Goal: Task Accomplishment & Management: Complete application form

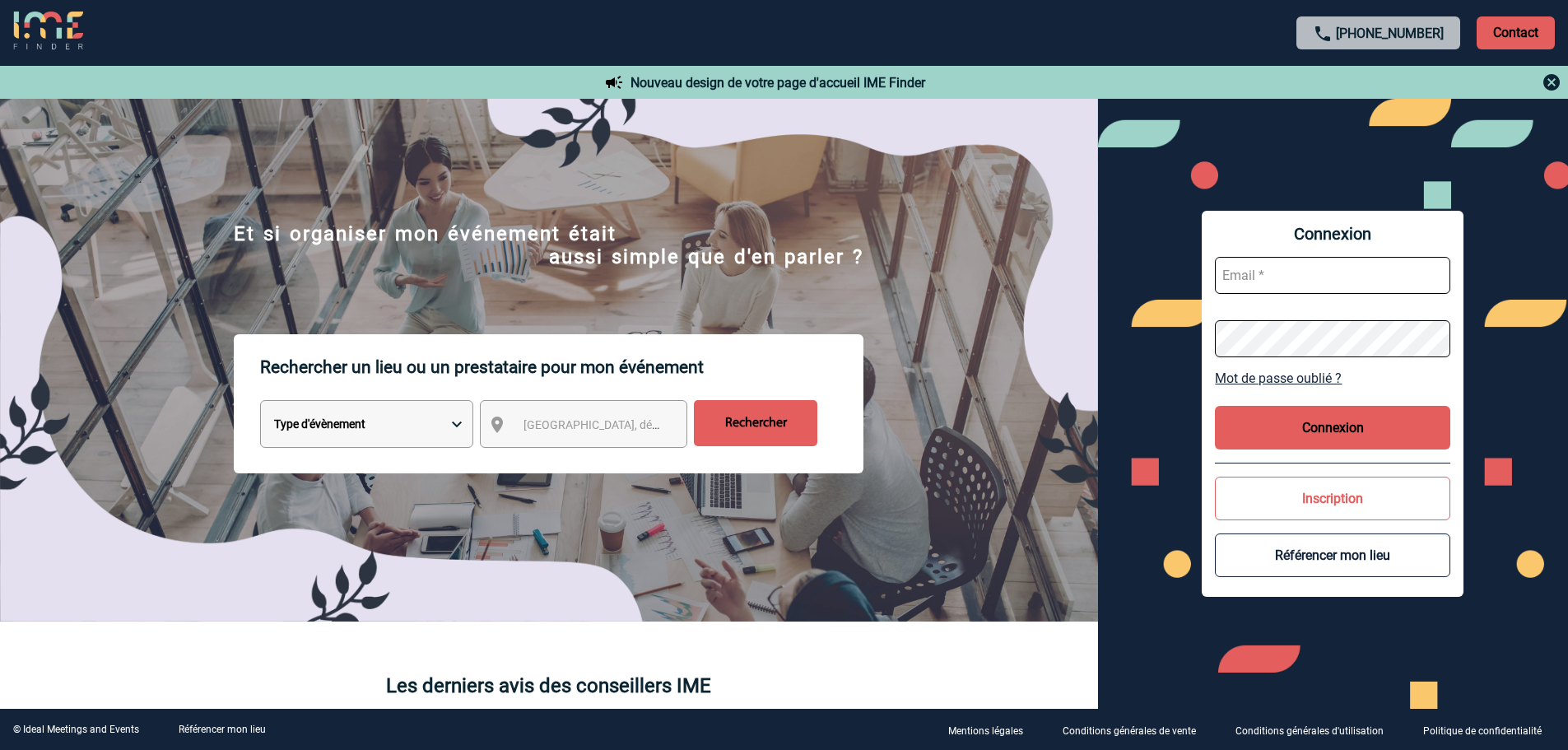
drag, startPoint x: 1211, startPoint y: 262, endPoint x: 1221, endPoint y: 267, distance: 11.2
click at [1221, 267] on div "Connexion Mot de passe oublié ? Connexion Inscription Référencer mon lieu" at bounding box center [1333, 403] width 262 height 386
click at [1248, 272] on input "text" at bounding box center [1332, 276] width 235 height 37
type input "heloise.guichon@capgemini.com"
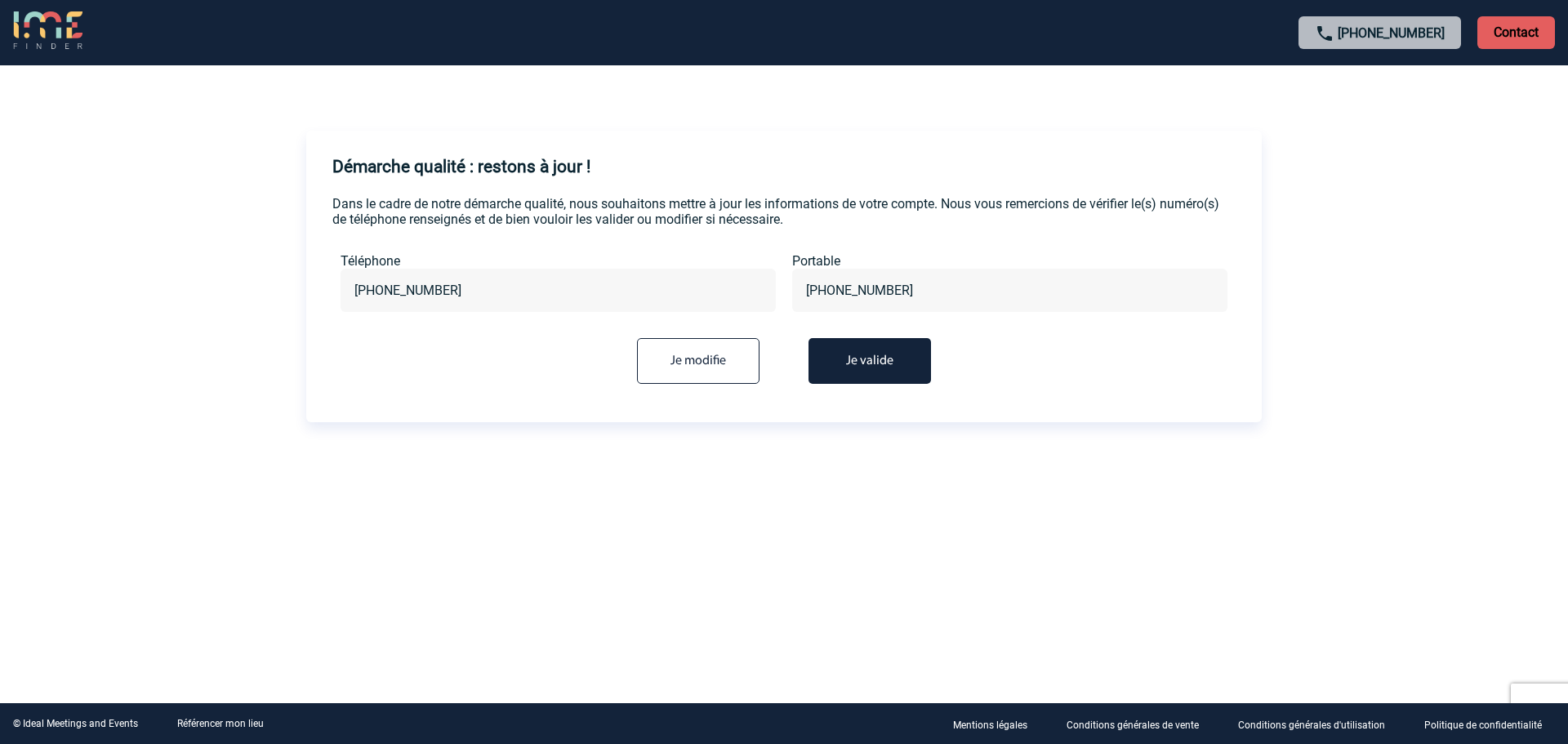
click at [849, 370] on button "Je valide" at bounding box center [870, 361] width 122 height 46
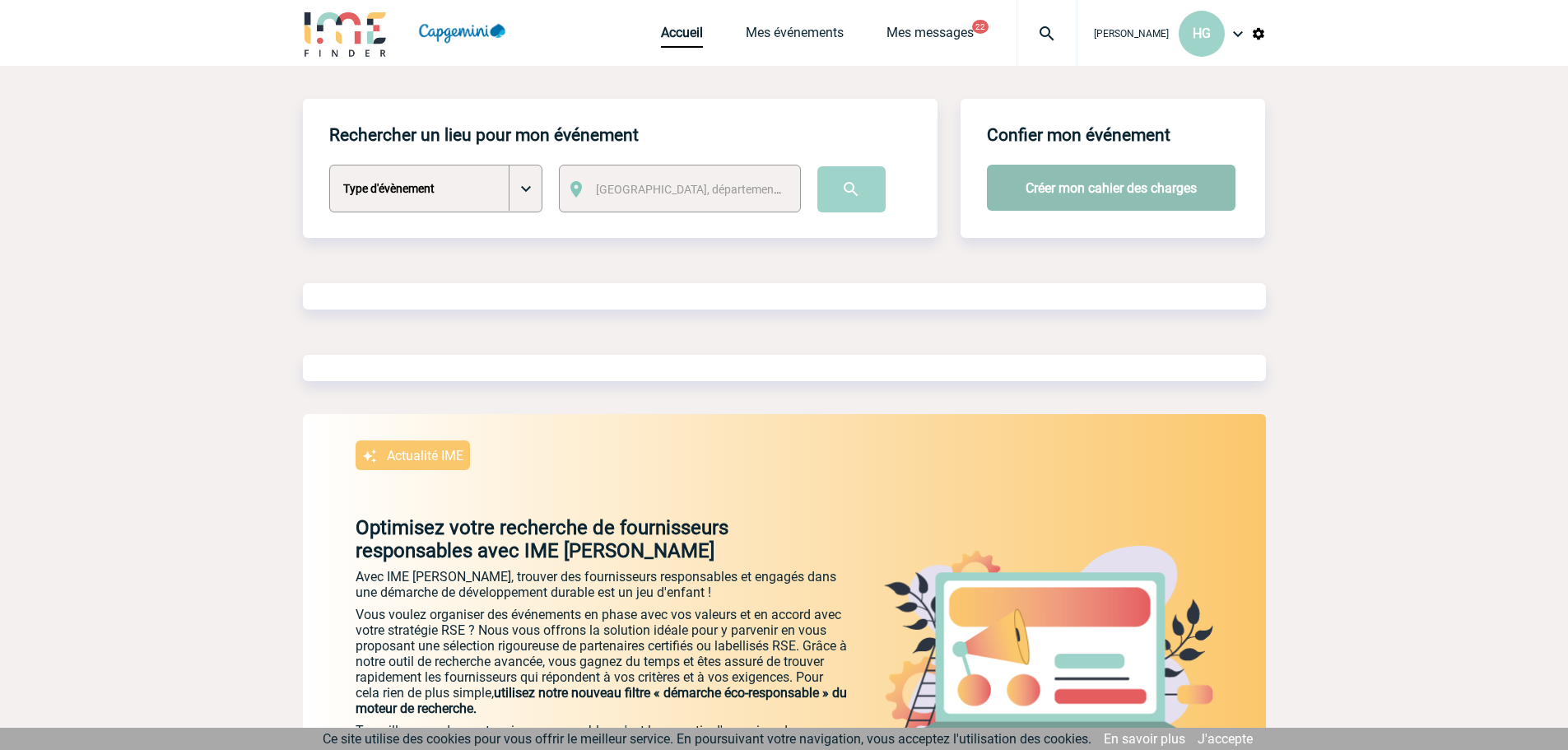
click at [1089, 195] on button "Créer mon cahier des charges" at bounding box center [1111, 188] width 249 height 47
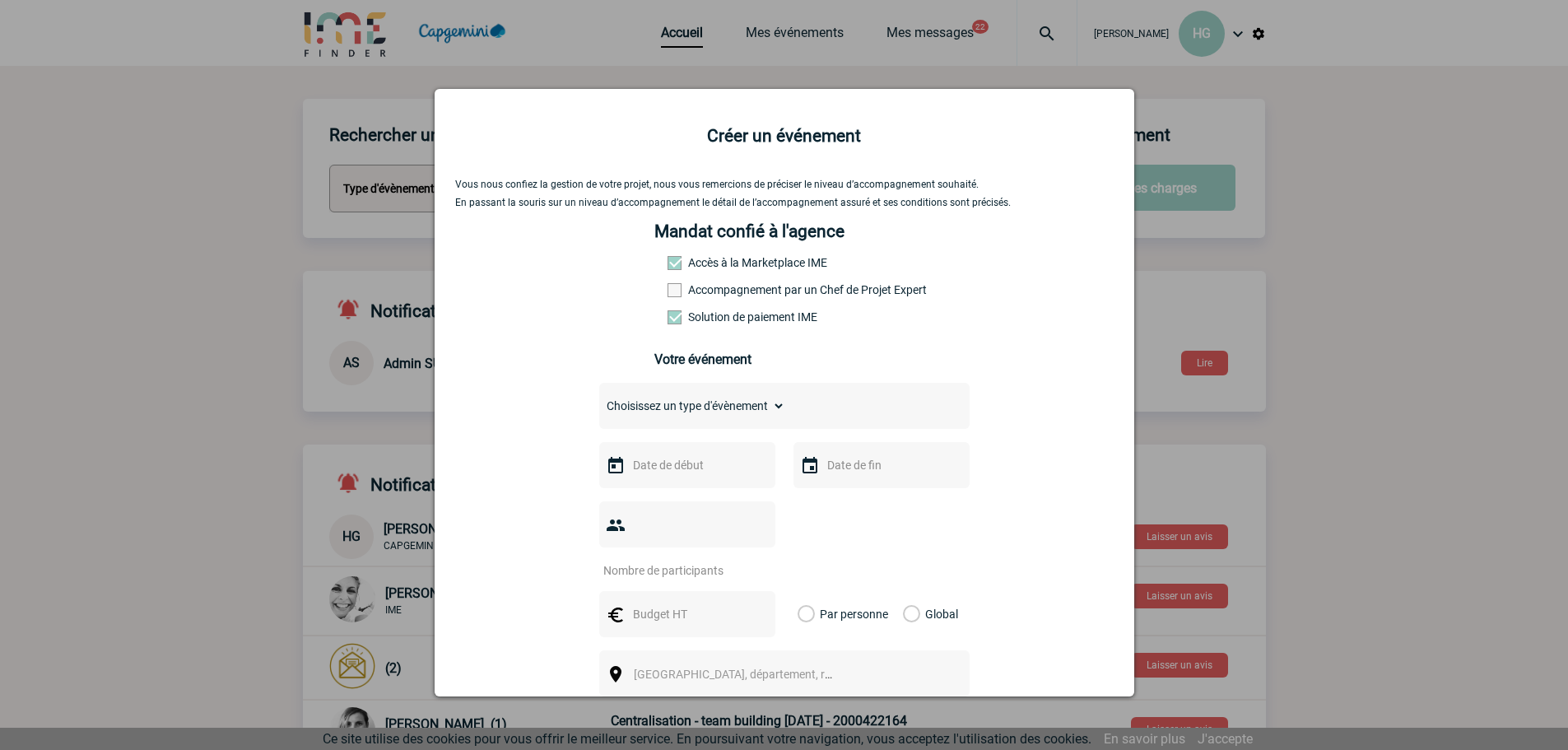
click at [680, 408] on select "Choisissez un type d'évènement Séminaire avec nuitée Séminaire sans nuitée Repa…" at bounding box center [692, 405] width 186 height 23
select select "4"
click at [599, 398] on select "Choisissez un type d'évènement Séminaire avec nuitée Séminaire sans nuitée Repa…" at bounding box center [692, 405] width 186 height 23
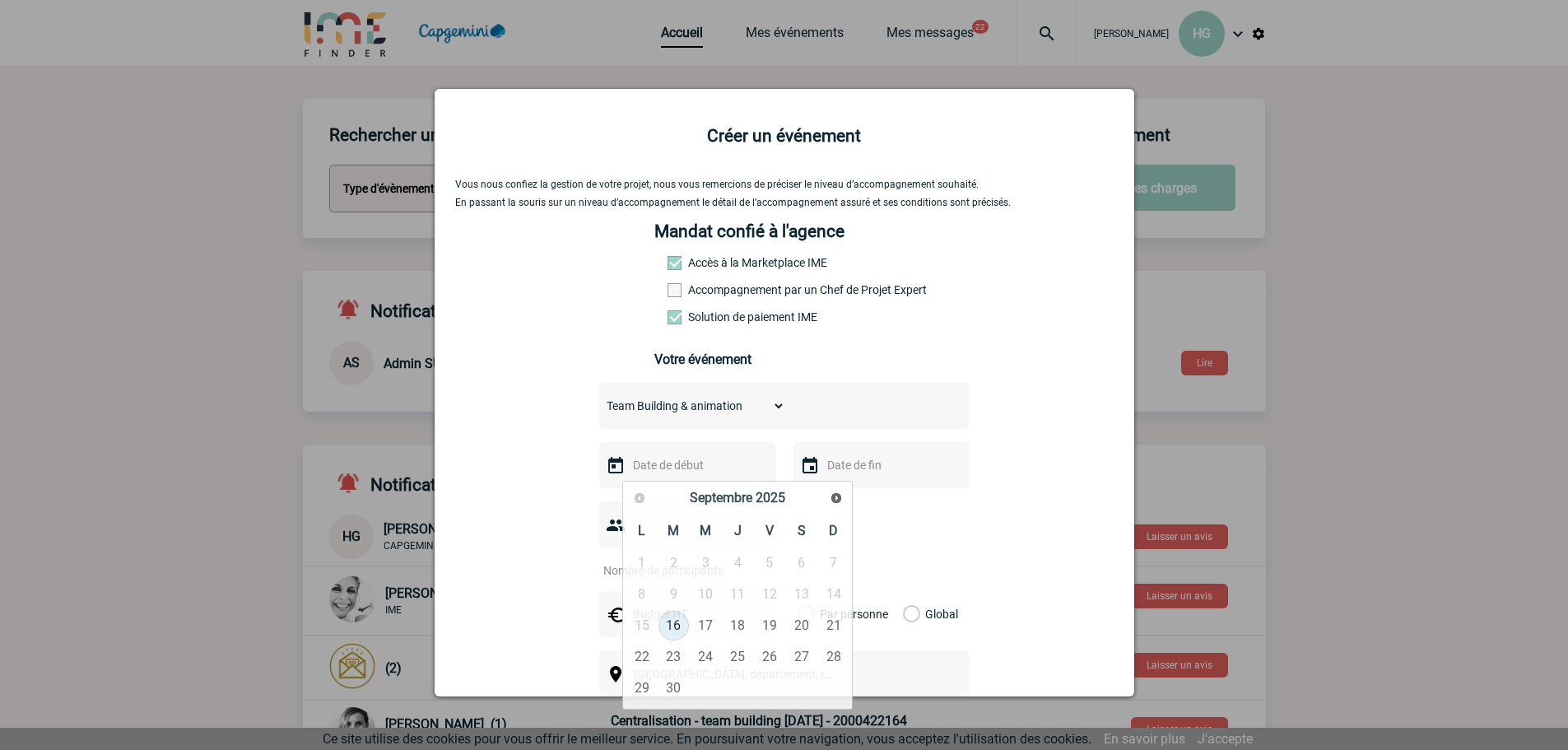
click at [648, 472] on input "text" at bounding box center [686, 464] width 113 height 21
click at [836, 501] on span "Suivant" at bounding box center [837, 498] width 14 height 14
click at [638, 618] on link "13" at bounding box center [642, 626] width 30 height 30
type input "[DATE]"
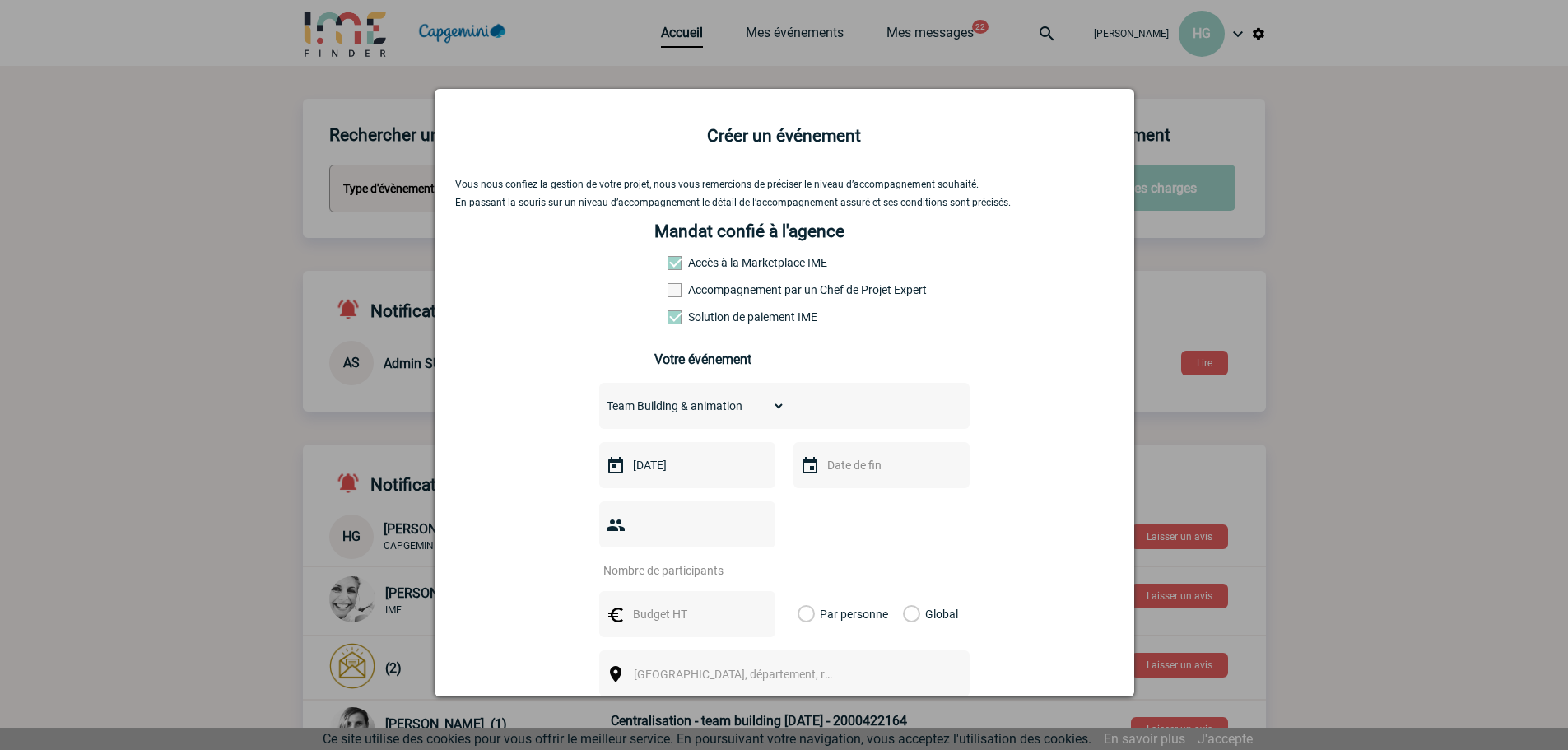
click at [800, 473] on img at bounding box center [809, 465] width 19 height 19
click at [811, 462] on img at bounding box center [809, 465] width 19 height 19
click at [805, 471] on img at bounding box center [809, 465] width 19 height 19
click at [835, 465] on input "text" at bounding box center [880, 464] width 113 height 21
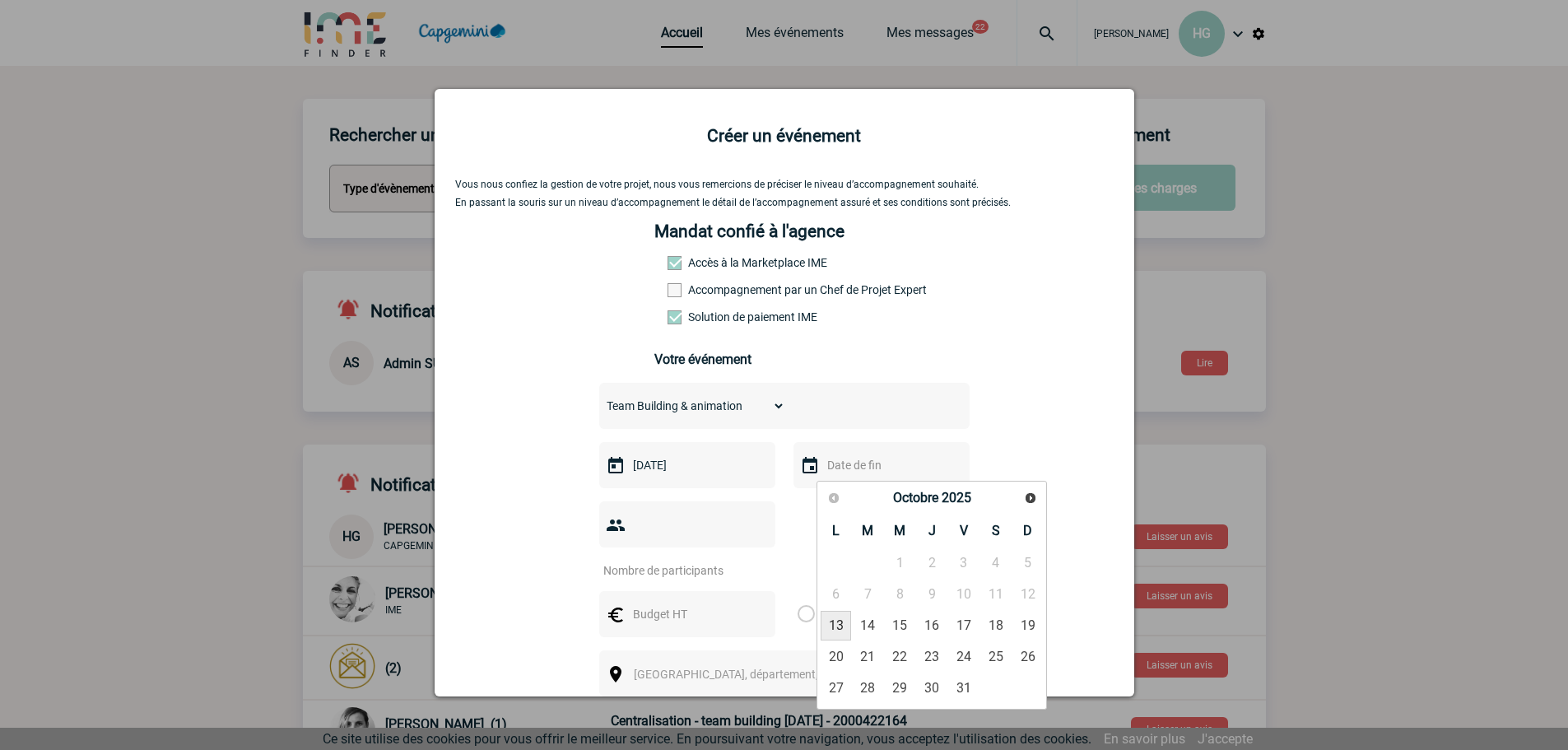
drag, startPoint x: 830, startPoint y: 622, endPoint x: 748, endPoint y: 578, distance: 93.1
click at [830, 621] on link "13" at bounding box center [836, 626] width 30 height 30
type input "[DATE]"
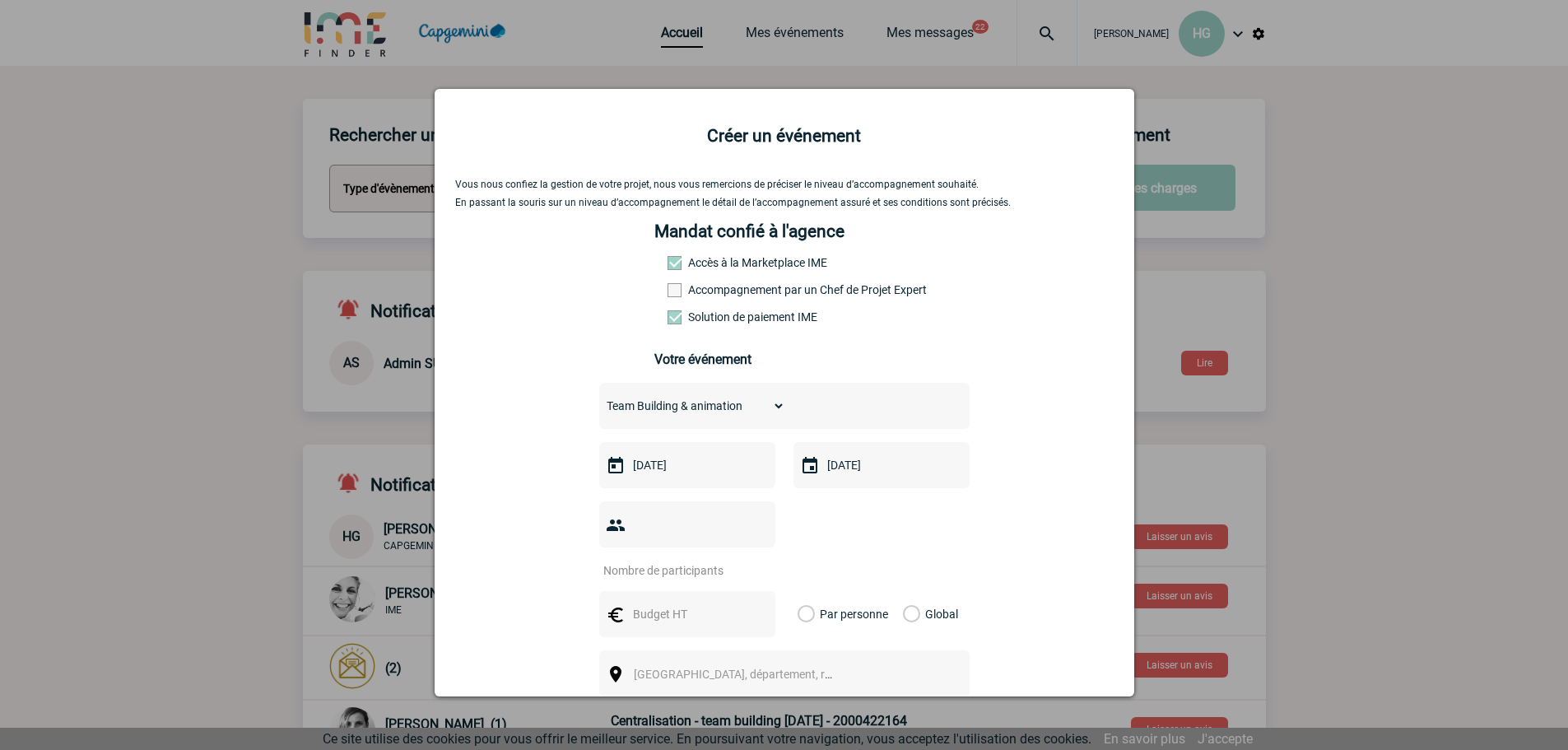
click at [699, 560] on input "number" at bounding box center [676, 570] width 155 height 21
click at [661, 560] on input "number" at bounding box center [676, 570] width 155 height 21
type input "20"
click at [665, 604] on input "text" at bounding box center [686, 614] width 113 height 21
type input "310"
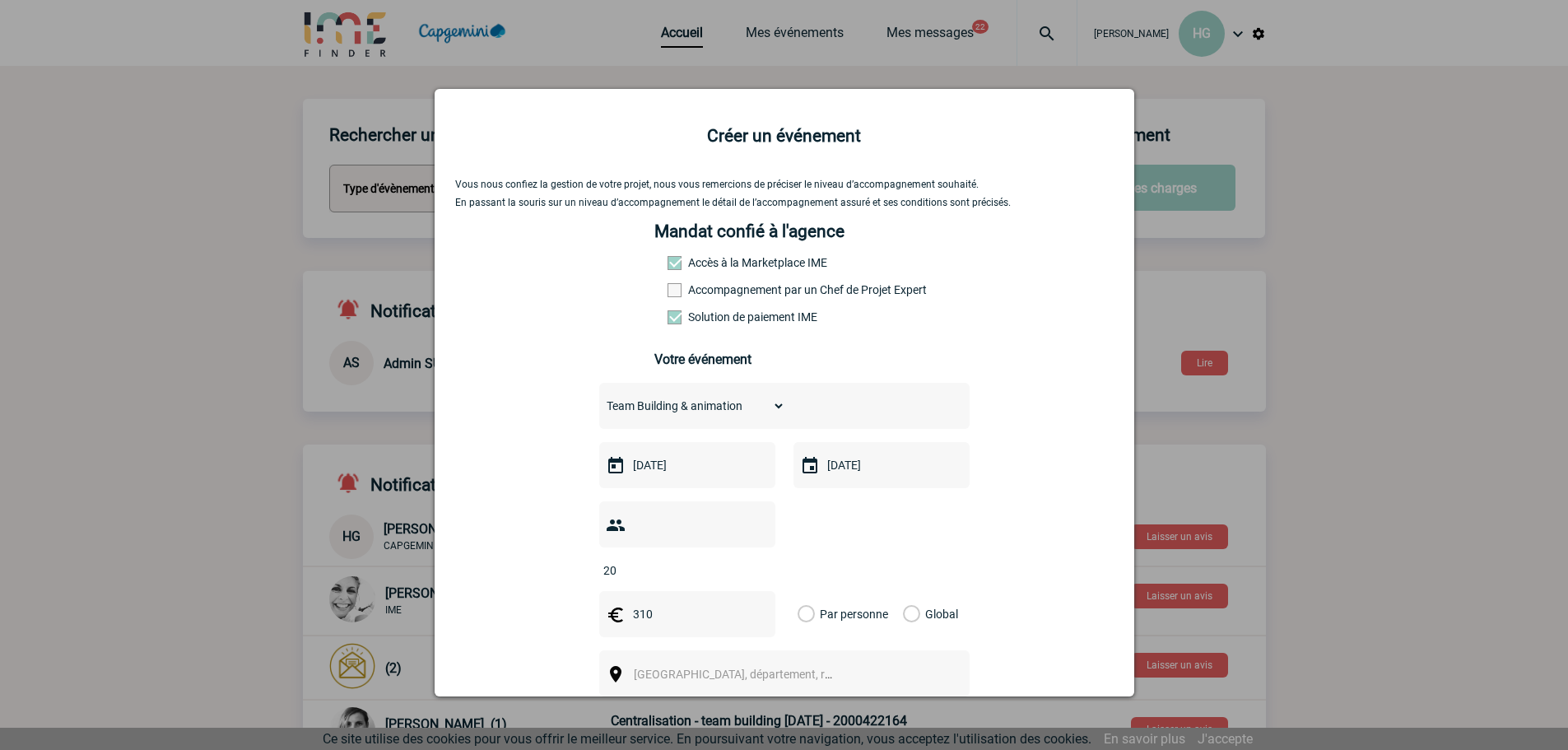
click at [908, 591] on label "Global" at bounding box center [908, 614] width 11 height 47
click at [0, 0] on input "Global" at bounding box center [0, 0] width 0 height 0
click at [693, 663] on span "[GEOGRAPHIC_DATA], département, région..." at bounding box center [740, 674] width 227 height 23
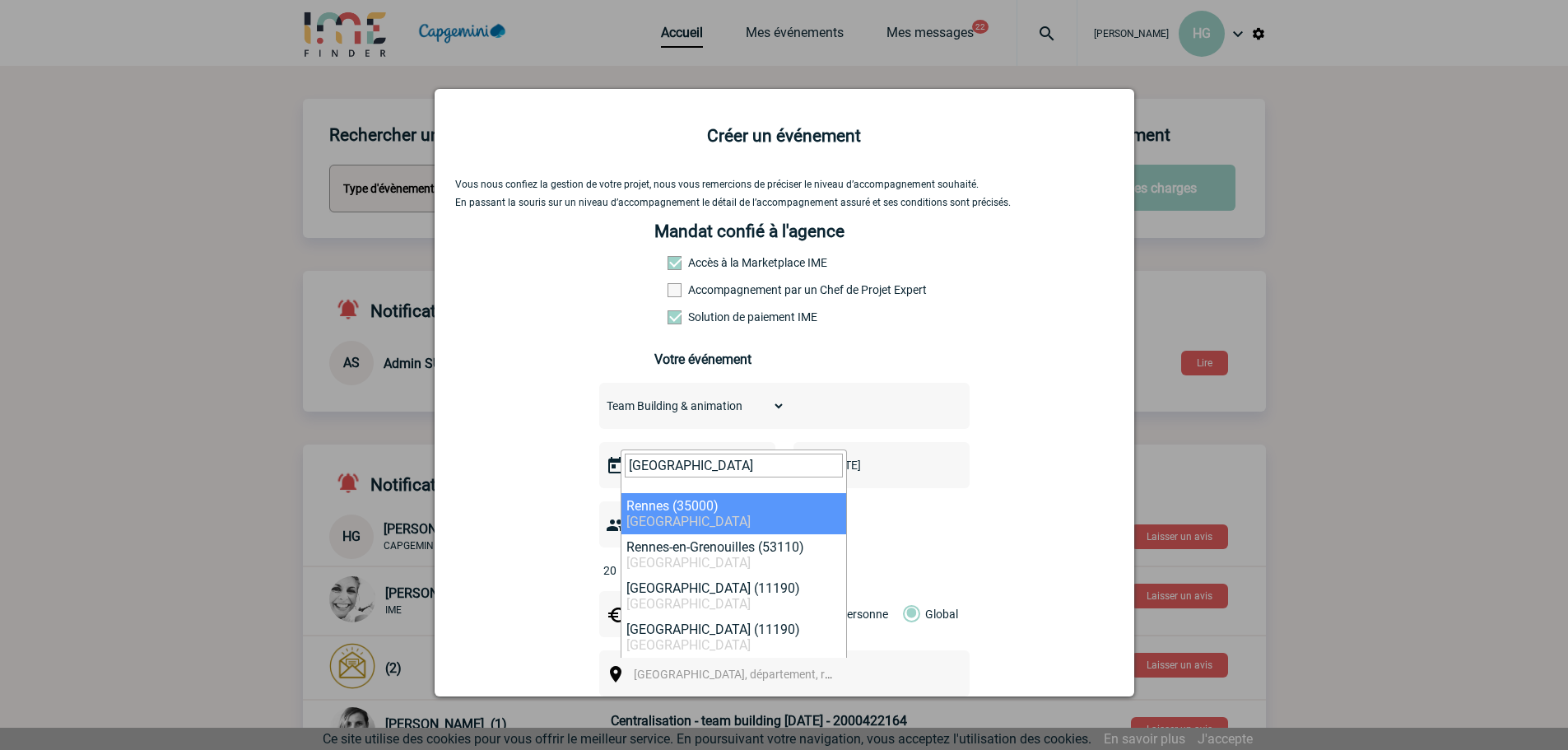
type input "[GEOGRAPHIC_DATA]"
select select "2210"
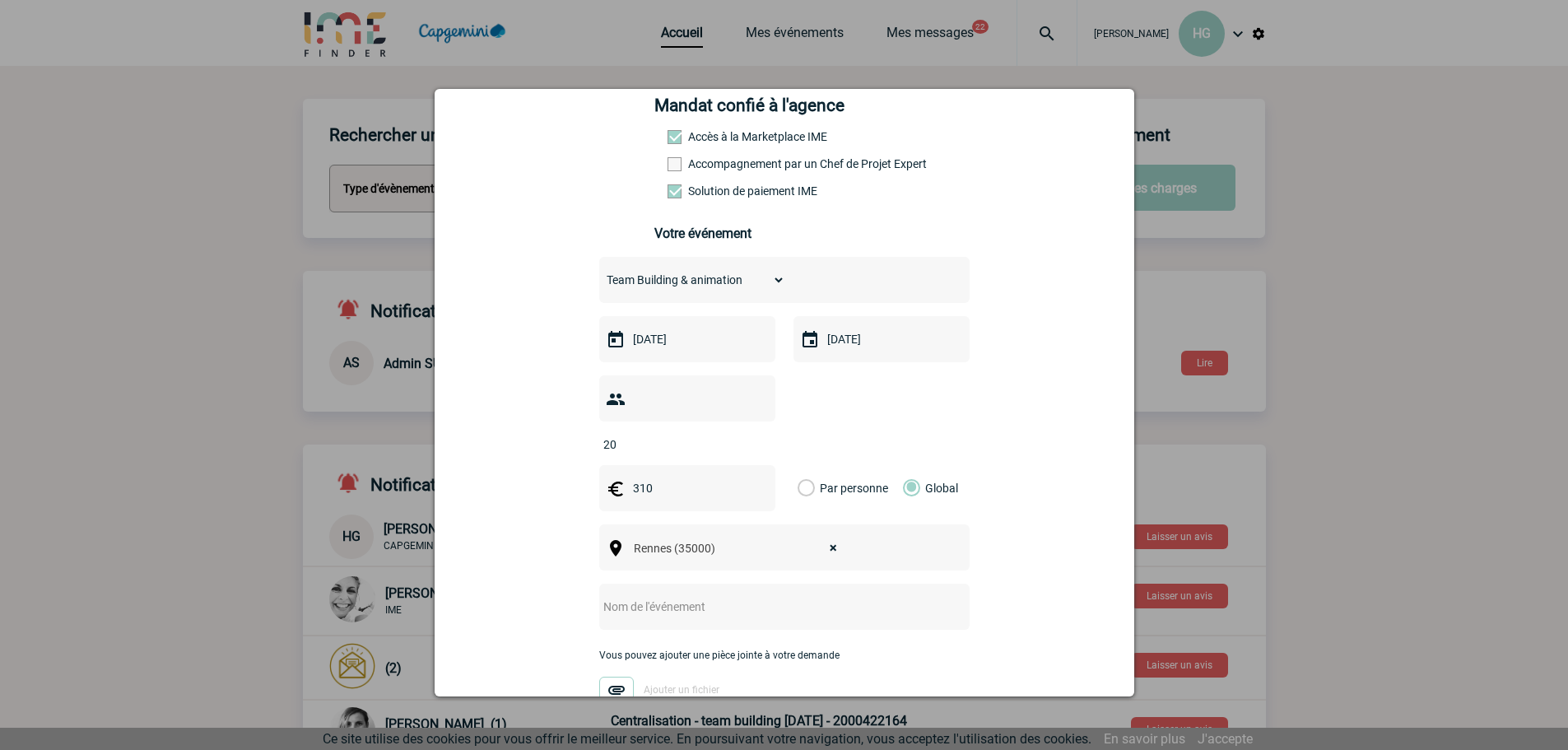
scroll to position [165, 0]
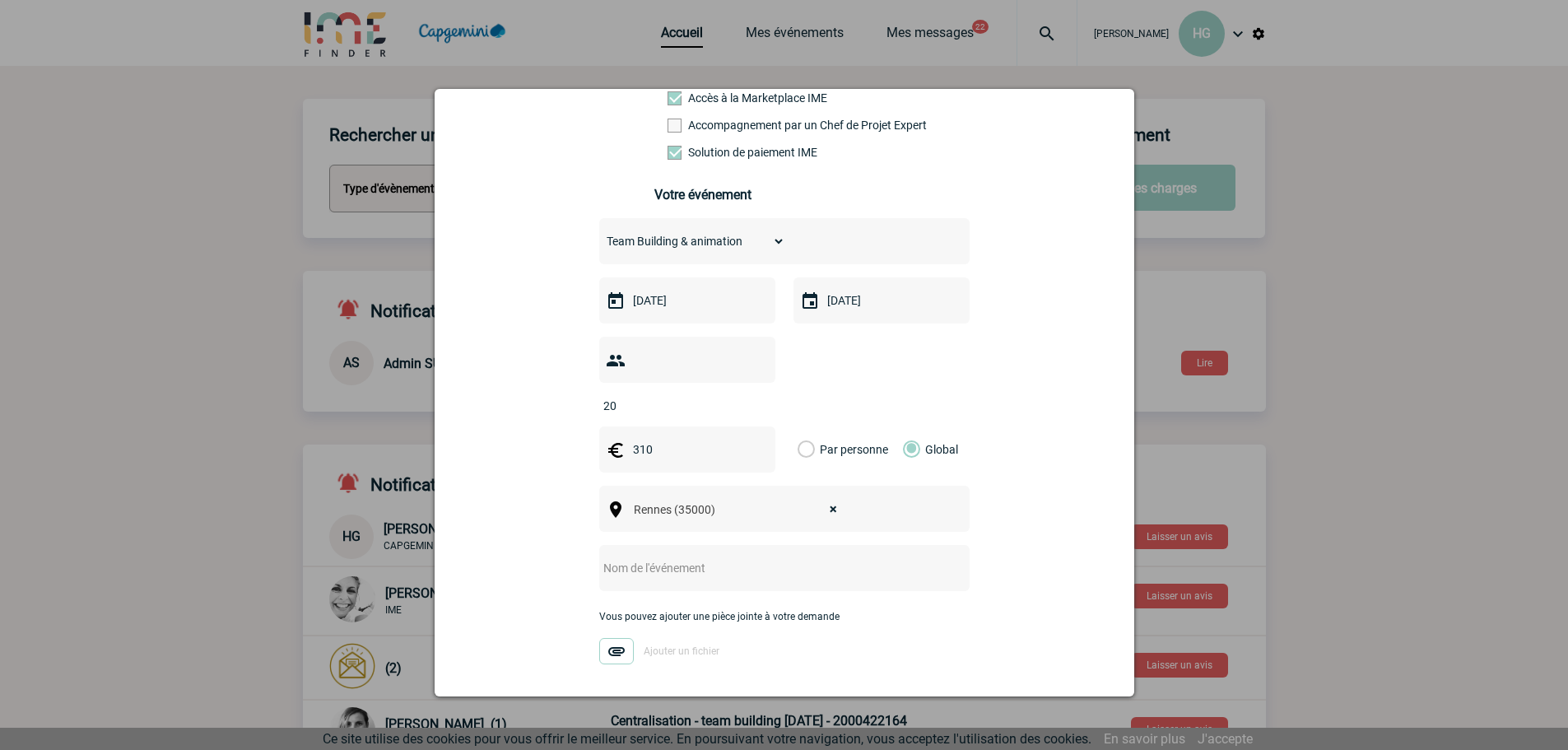
click at [621, 557] on input "text" at bounding box center [762, 567] width 327 height 21
click at [711, 557] on input "team building [GEOGRAPHIC_DATA] [DATE]" at bounding box center [762, 567] width 327 height 21
type input "team building Siamu [DATE]"
click at [608, 638] on img at bounding box center [616, 651] width 35 height 26
click at [0, 0] on input "Ajouter un fichier" at bounding box center [0, 0] width 0 height 0
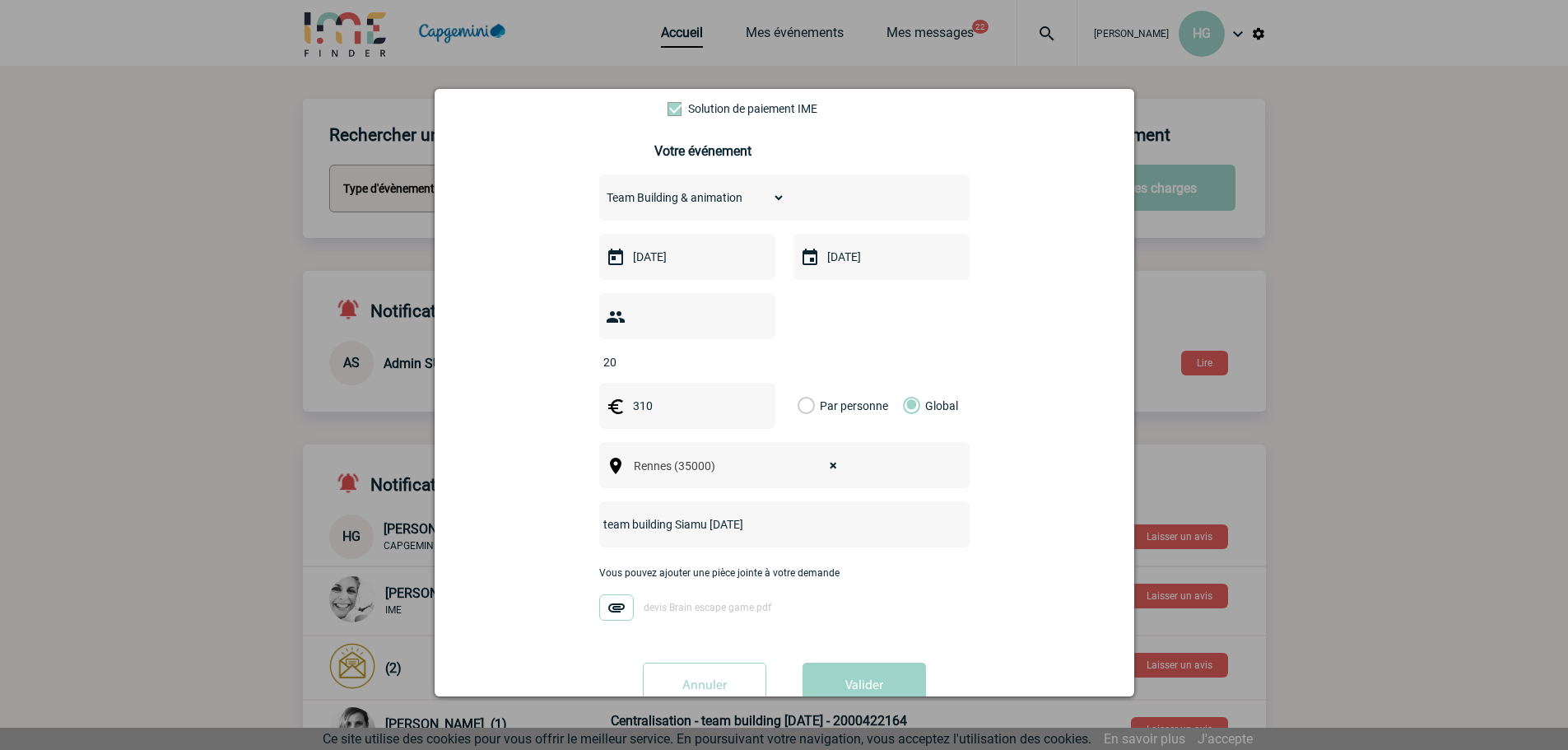
scroll to position [232, 0]
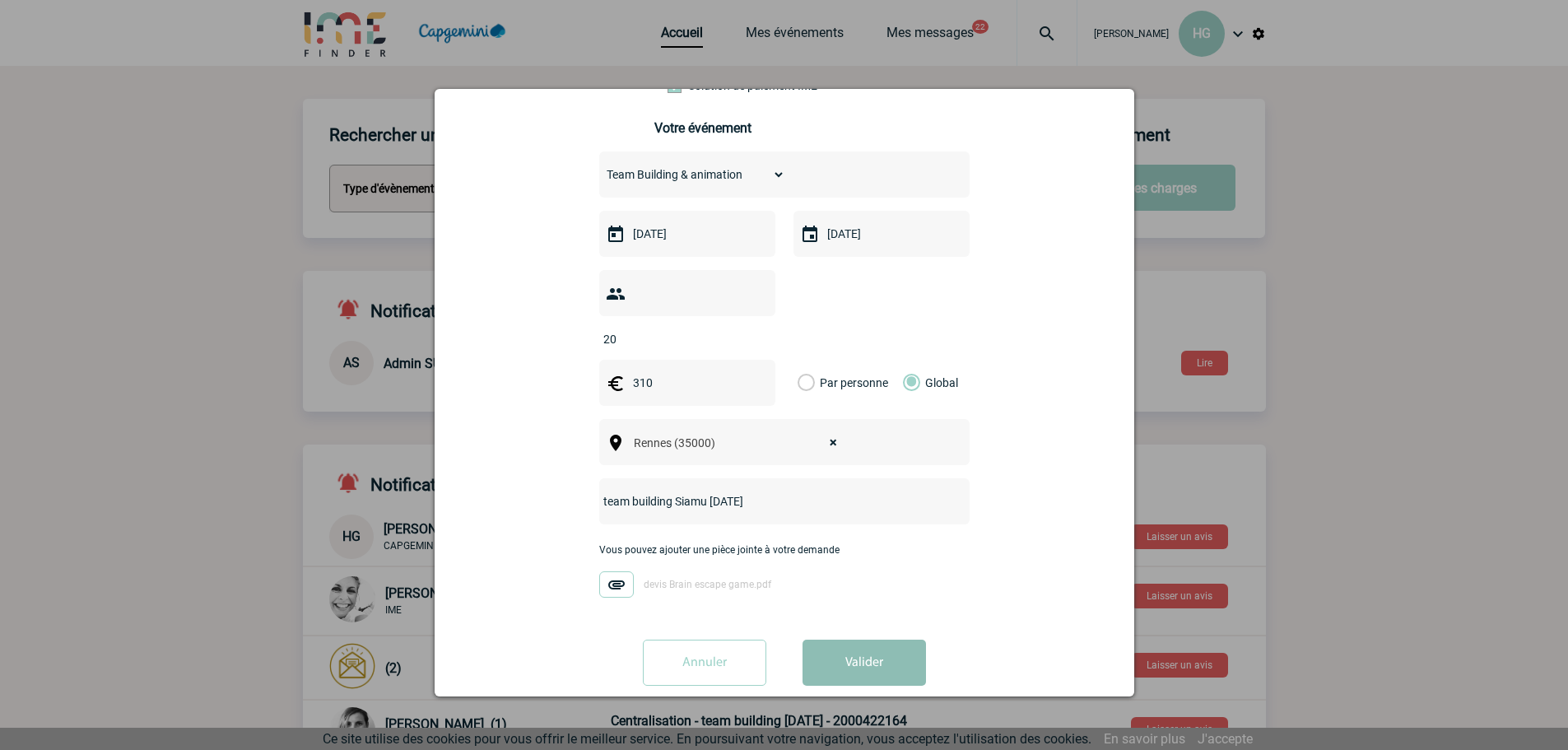
click at [853, 640] on button "Valider" at bounding box center [864, 663] width 123 height 47
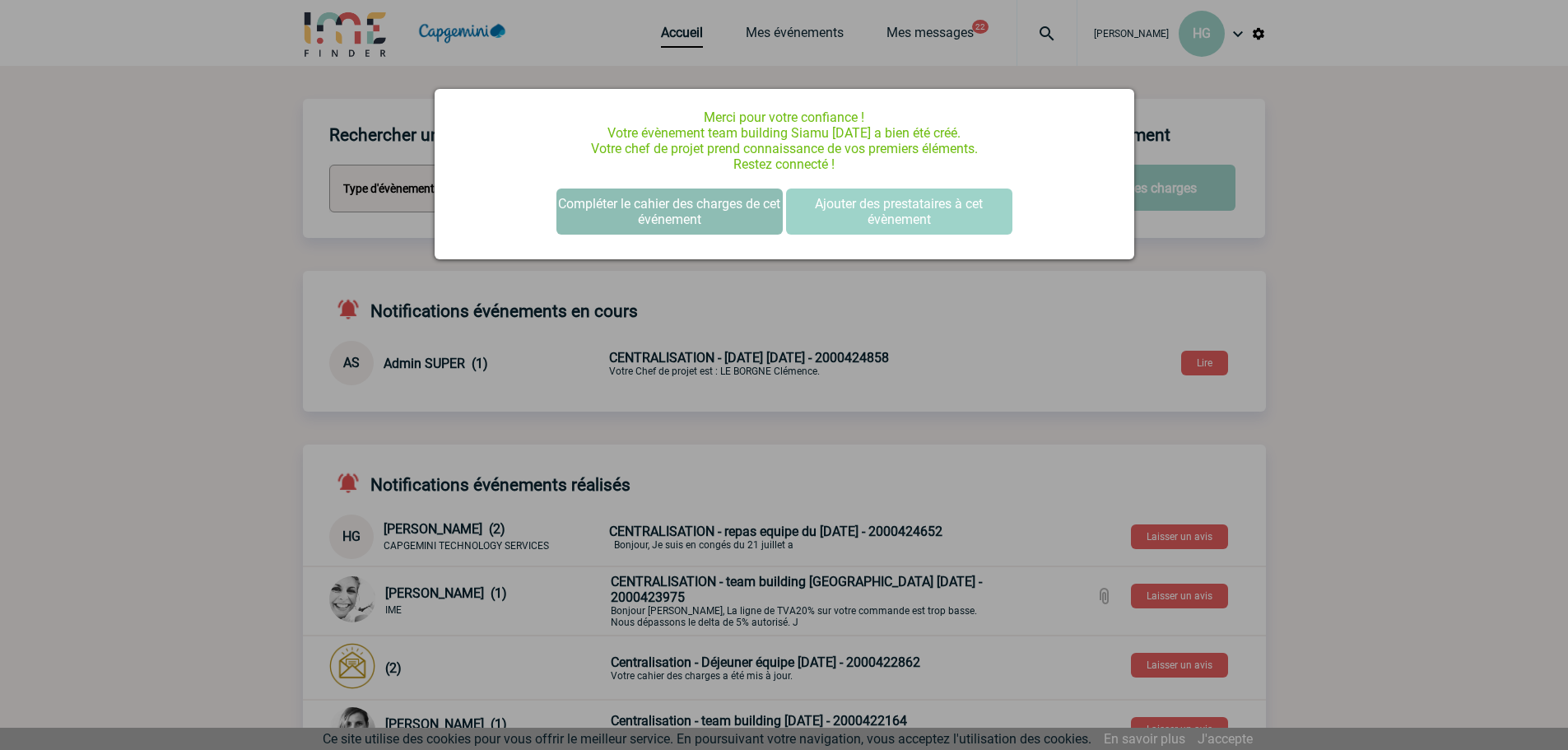
click at [657, 210] on button "Compléter le cahier des charges de cet événement" at bounding box center [669, 211] width 227 height 47
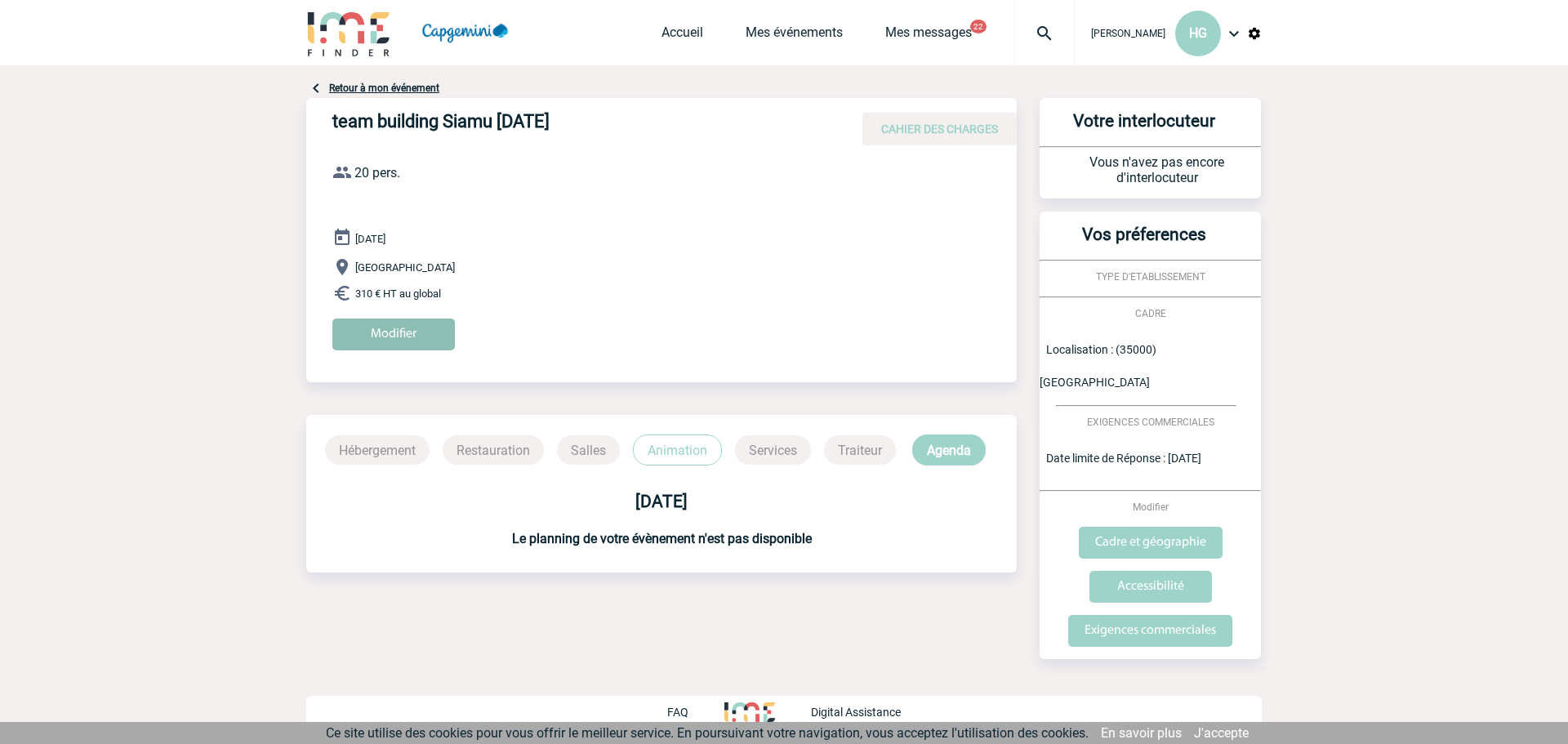
click at [391, 327] on input "Modifier" at bounding box center [393, 335] width 122 height 32
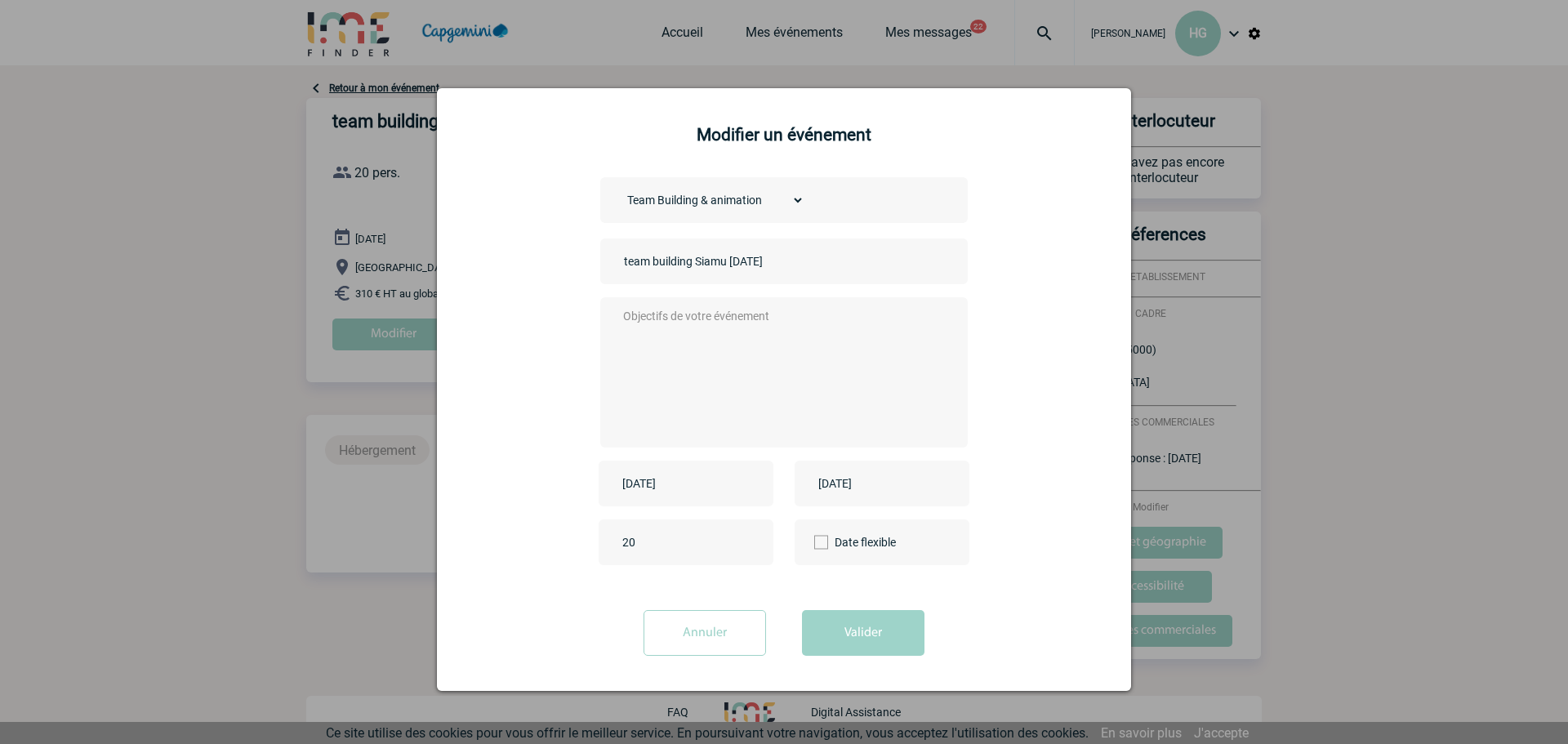
click at [653, 327] on textarea at bounding box center [780, 371] width 323 height 131
type textarea "Demande de prise en charge des factures uniquement, merci."
click at [833, 637] on button "Valider" at bounding box center [863, 632] width 122 height 46
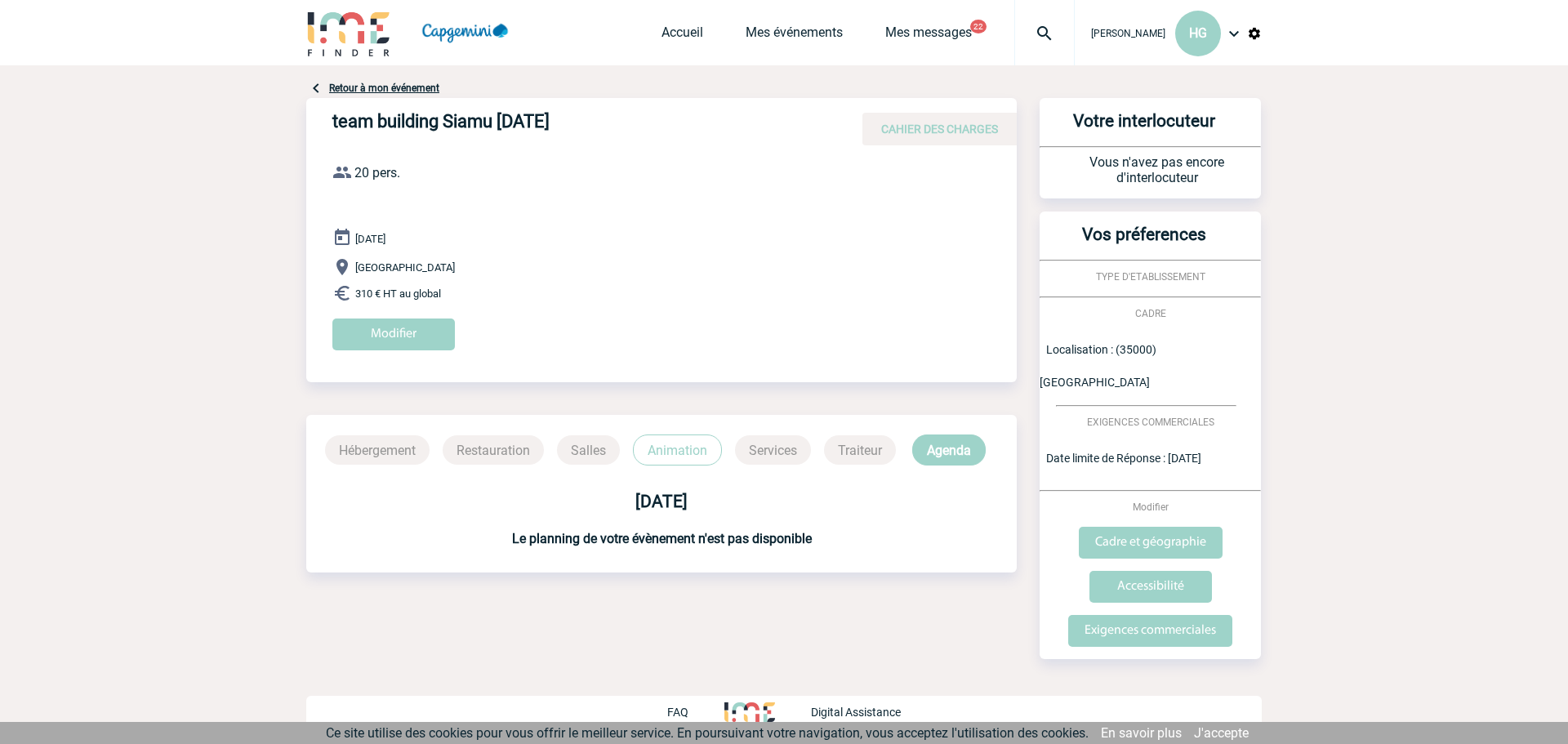
click at [232, 242] on body "Héloïse GUICHON HG Accueil Mes événements 22" at bounding box center [784, 372] width 1568 height 744
